Goal: Task Accomplishment & Management: Complete application form

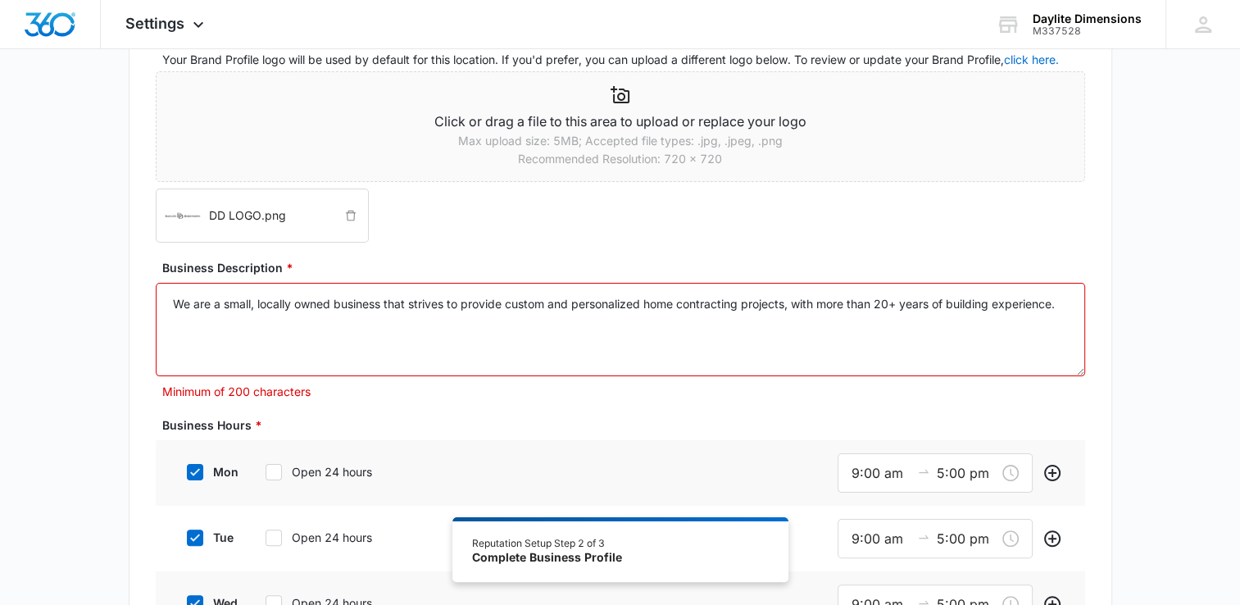
click at [1072, 307] on textarea "We are a small, locally owned business that strives to provide custom and perso…" at bounding box center [620, 329] width 929 height 93
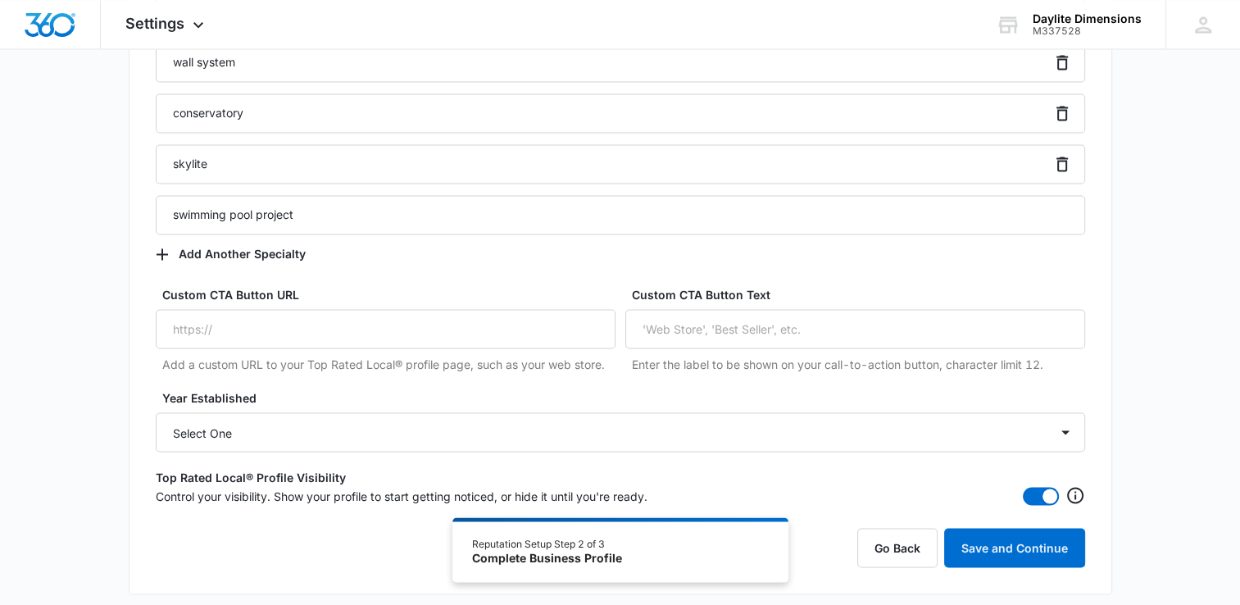
scroll to position [2897, 0]
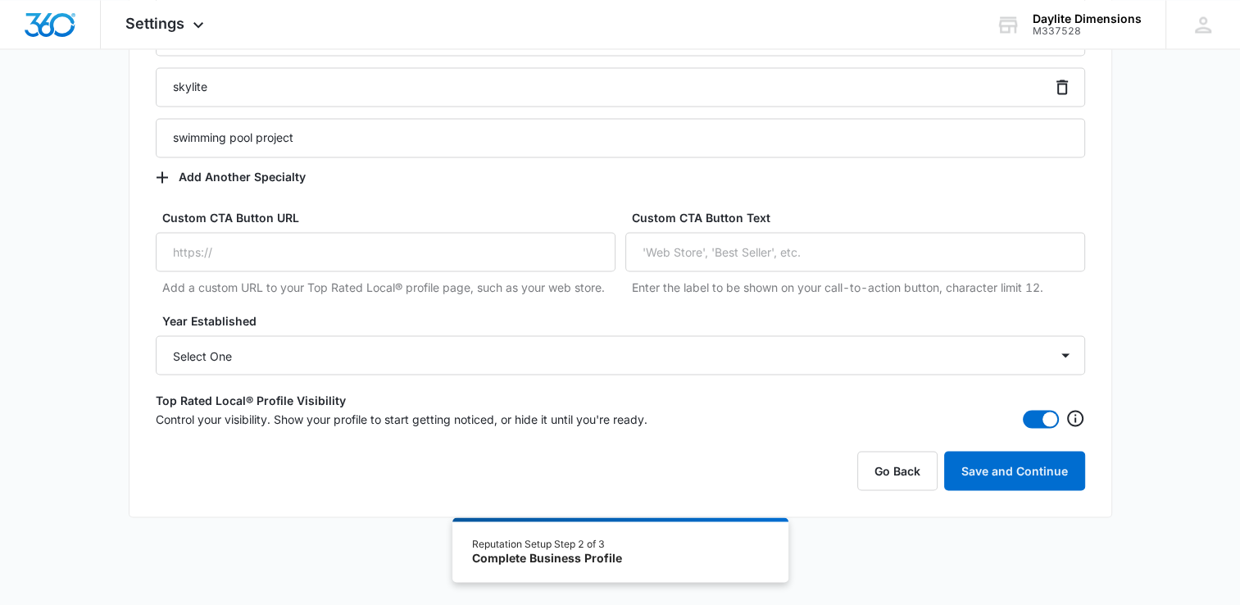
type textarea "We are a small, locally owned business that strives to provide custom and perso…"
click at [1036, 475] on button "Save and Continue" at bounding box center [1014, 470] width 141 height 39
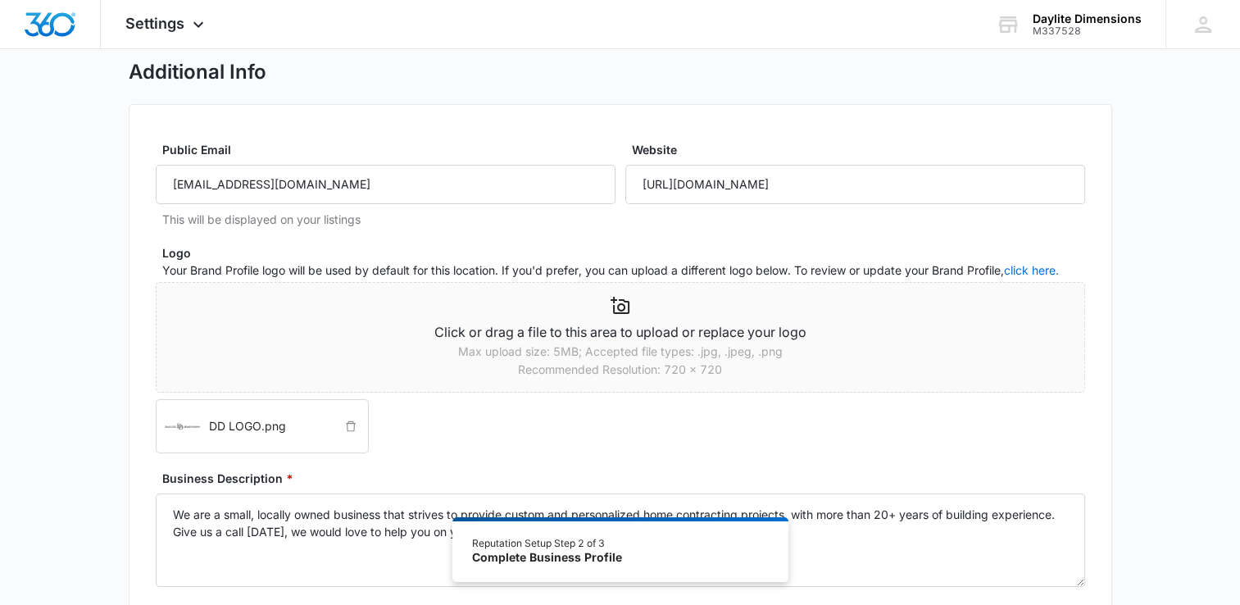
scroll to position [0, 0]
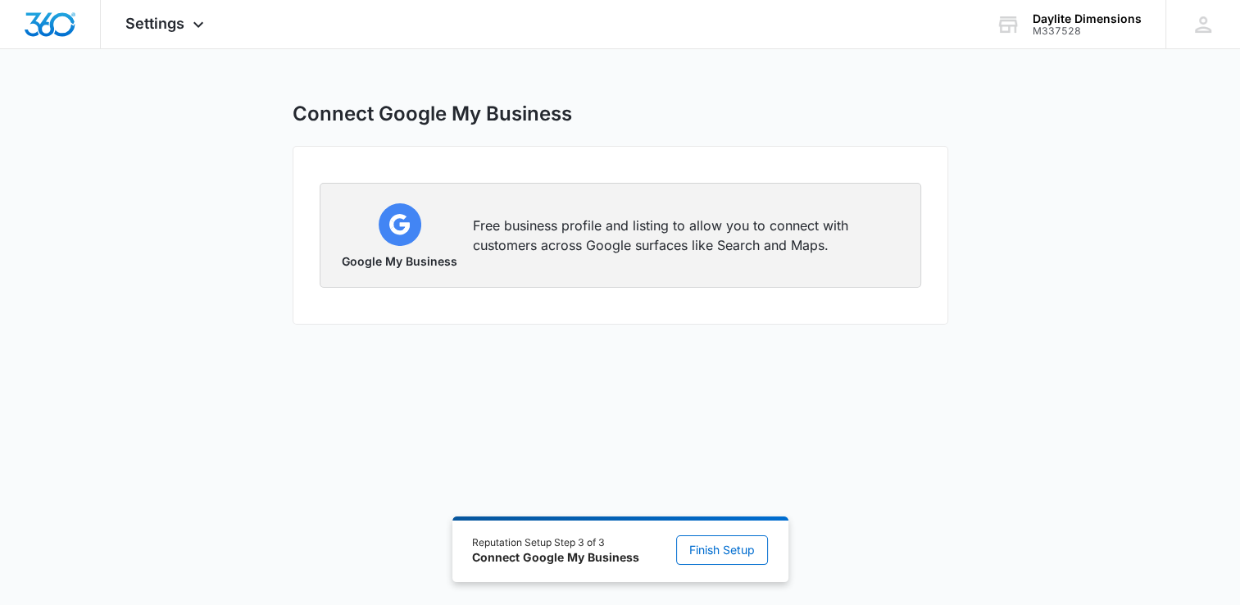
click at [397, 242] on img "button" at bounding box center [400, 224] width 43 height 43
